Goal: Task Accomplishment & Management: Use online tool/utility

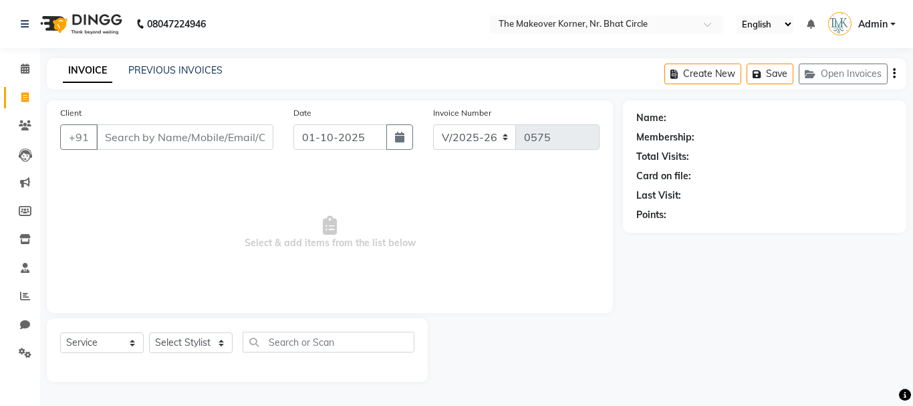
select select "5477"
select select "service"
click at [845, 66] on button "Open Invoices" at bounding box center [843, 74] width 89 height 21
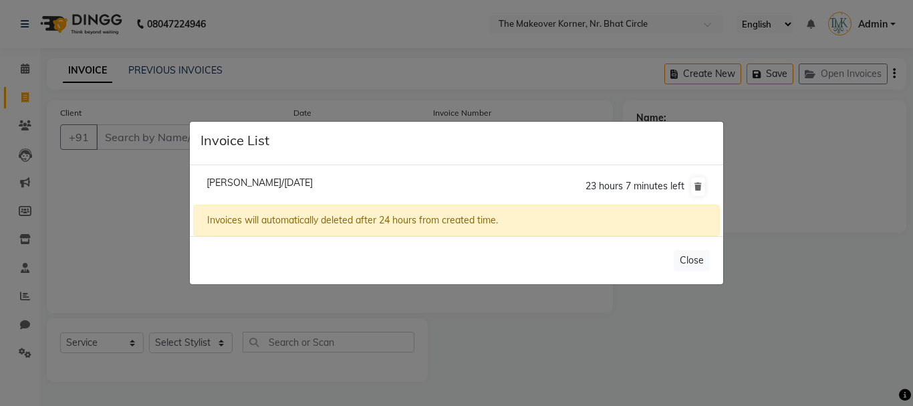
click at [283, 179] on span "[PERSON_NAME]/[DATE]" at bounding box center [260, 182] width 106 height 12
type input "9913713585"
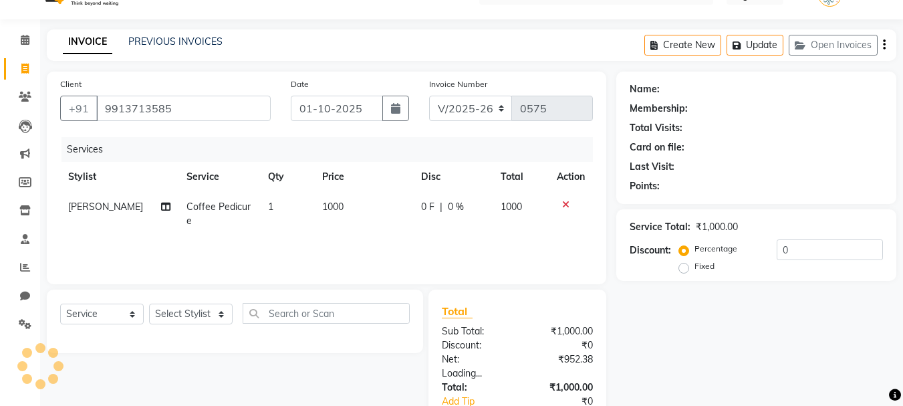
scroll to position [115, 0]
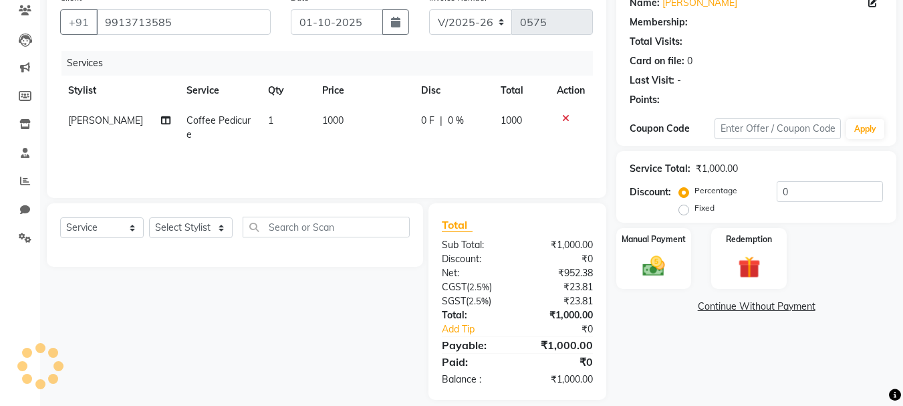
click at [632, 290] on div "Name: [PERSON_NAME] Membership: Total Visits: Card on file: 0 Last Visit: - Poi…" at bounding box center [761, 192] width 290 height 414
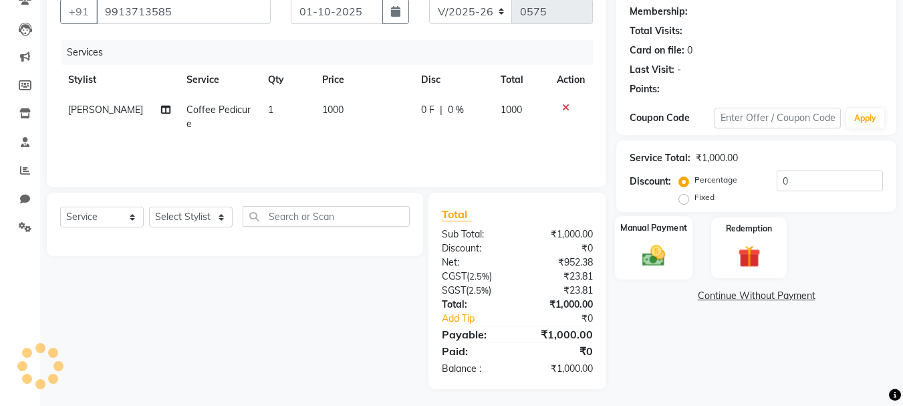
scroll to position [129, 0]
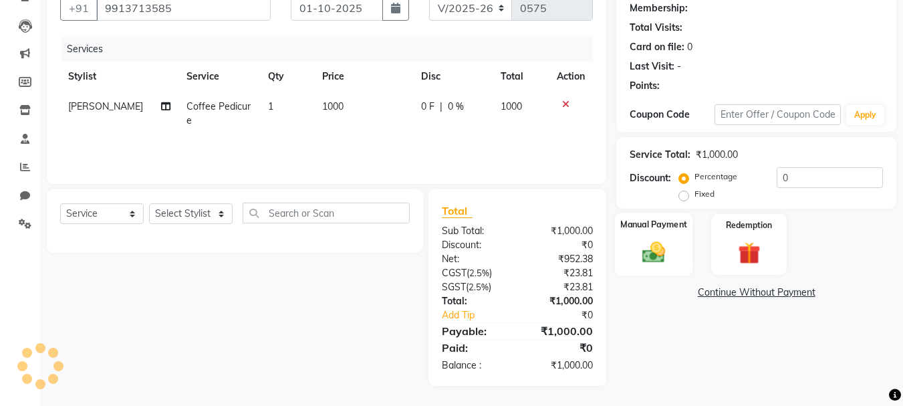
click at [644, 249] on img at bounding box center [653, 252] width 37 height 27
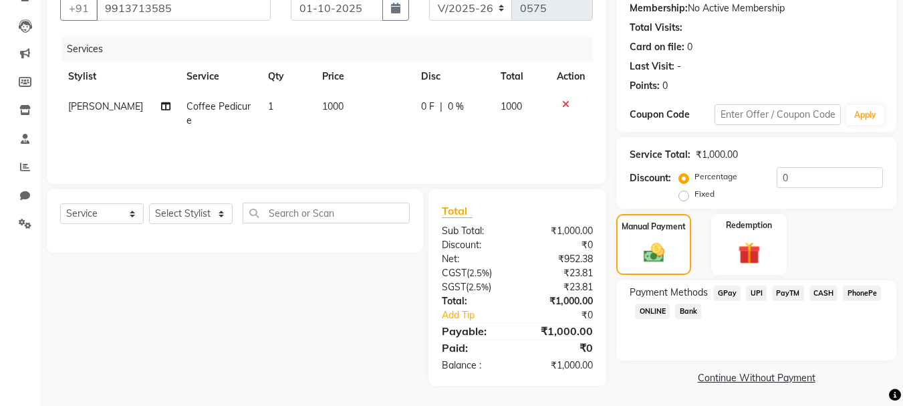
click at [826, 297] on span "CASH" at bounding box center [824, 292] width 29 height 15
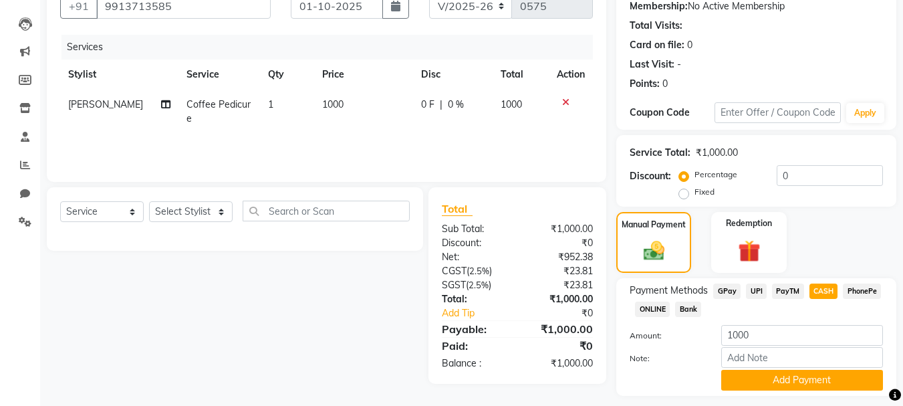
scroll to position [168, 0]
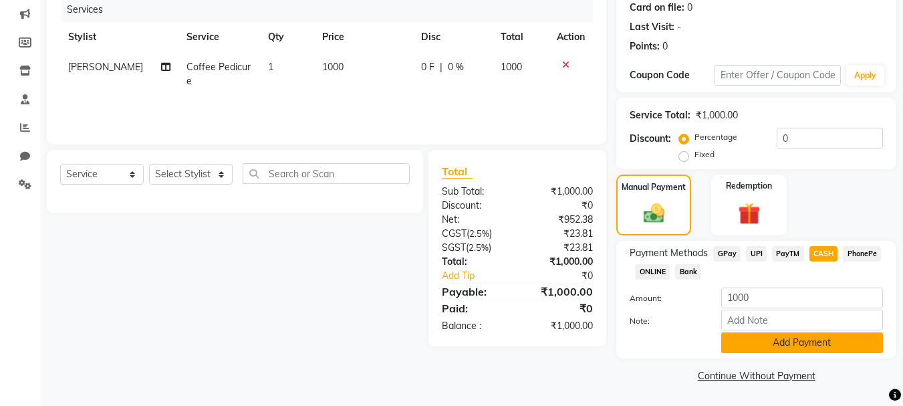
click at [762, 345] on button "Add Payment" at bounding box center [802, 342] width 162 height 21
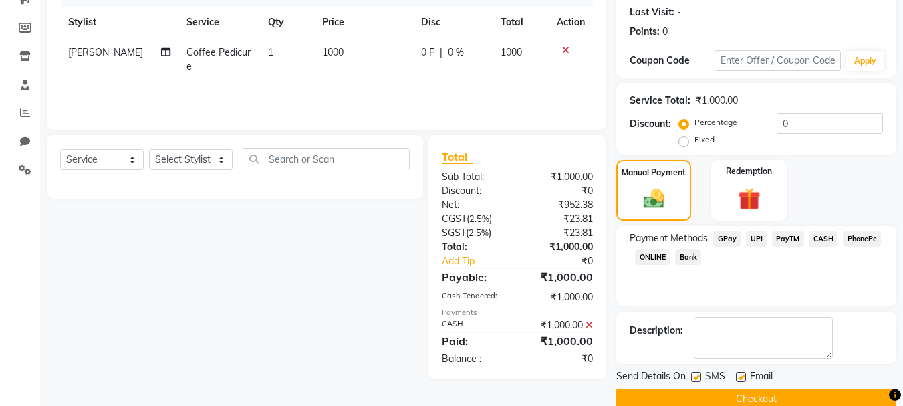
scroll to position [207, 0]
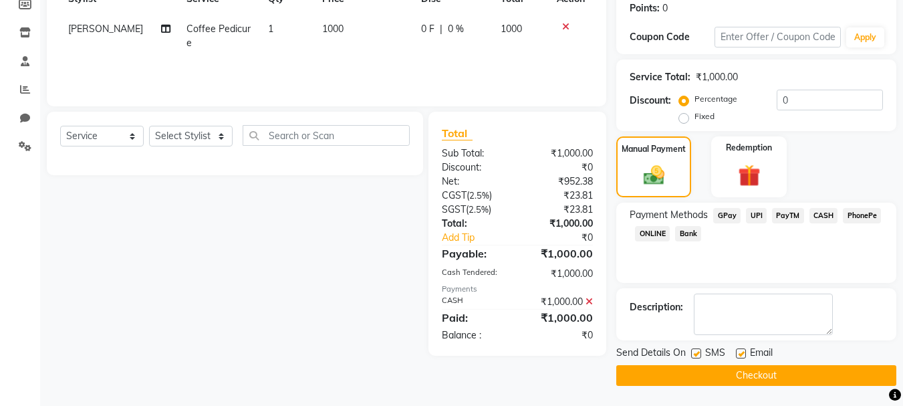
click at [731, 381] on button "Checkout" at bounding box center [756, 375] width 280 height 21
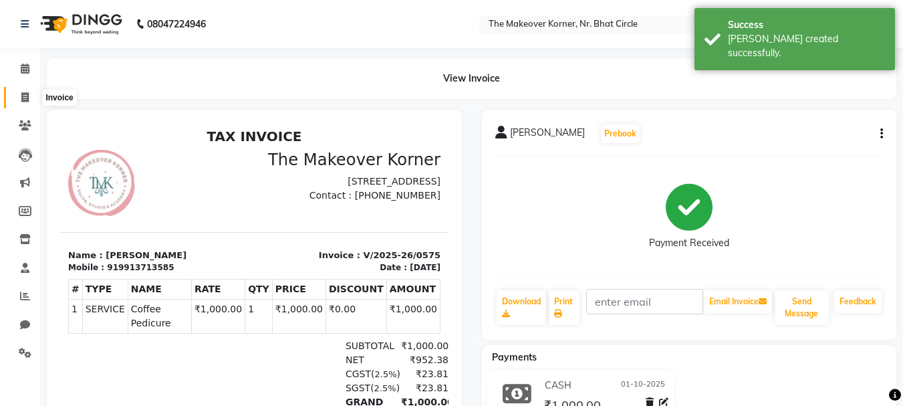
click at [22, 104] on span at bounding box center [24, 97] width 23 height 15
select select "service"
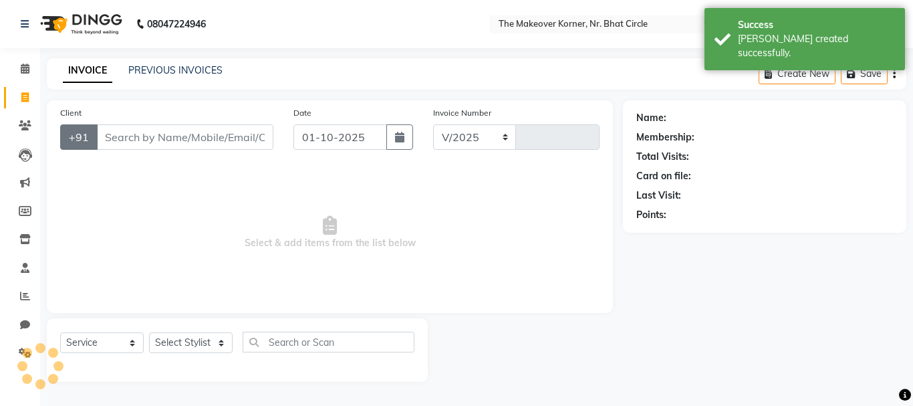
select select "5477"
type input "0576"
click at [126, 129] on input "Client" at bounding box center [184, 136] width 177 height 25
